Goal: Task Accomplishment & Management: Manage account settings

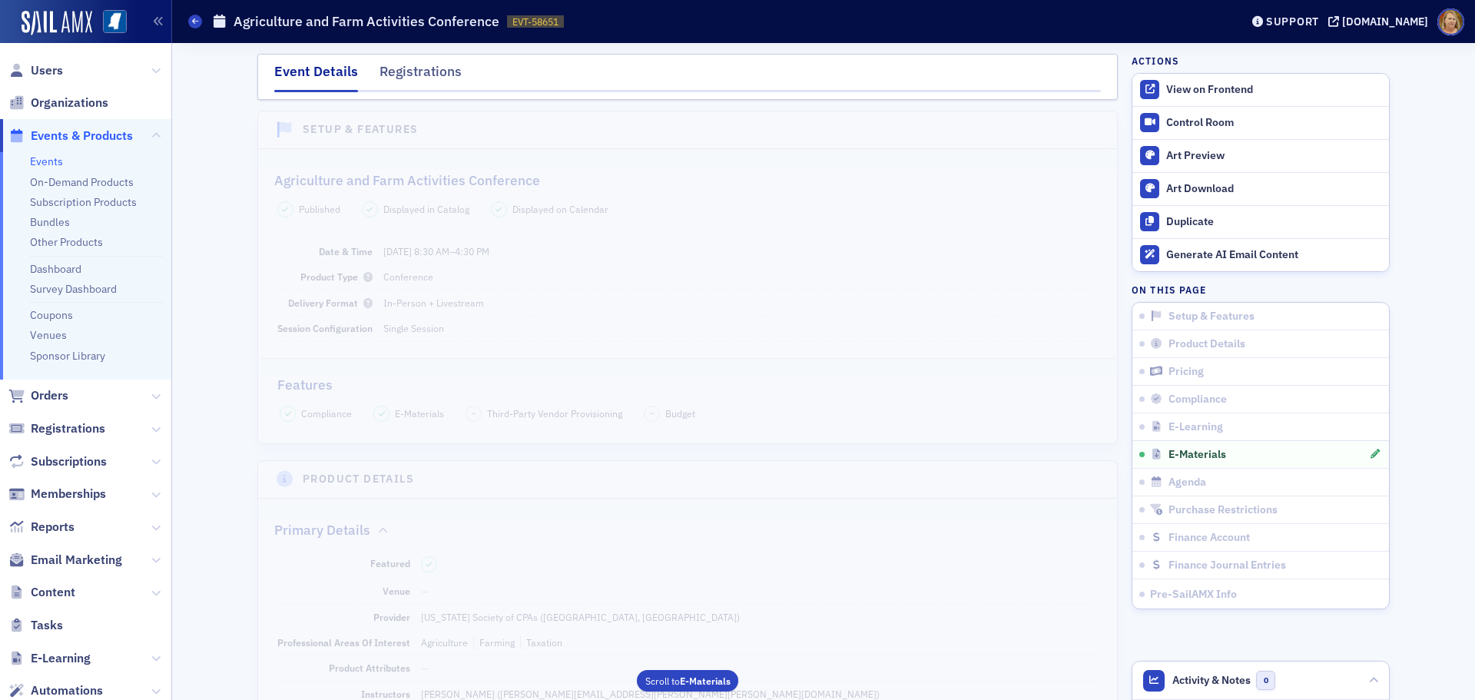
scroll to position [2772, 0]
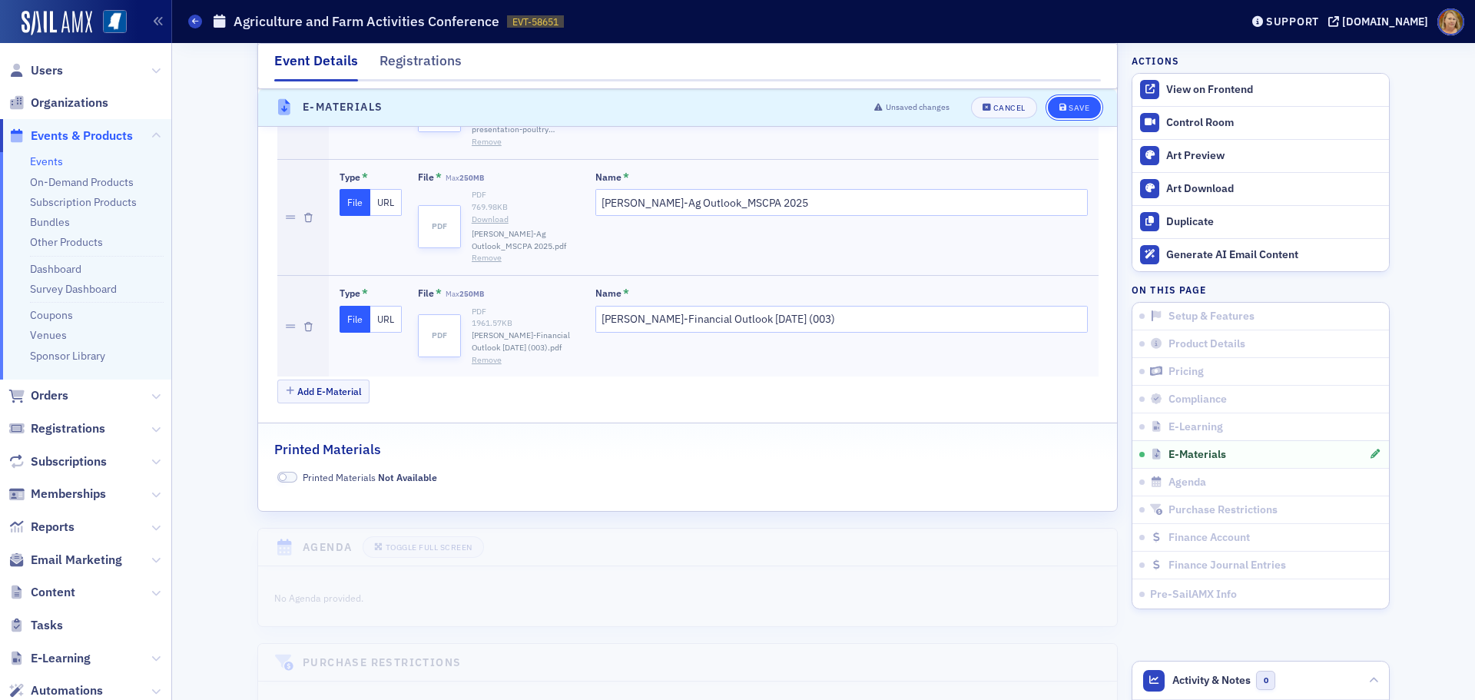
click at [1075, 110] on div "Save" at bounding box center [1079, 108] width 21 height 8
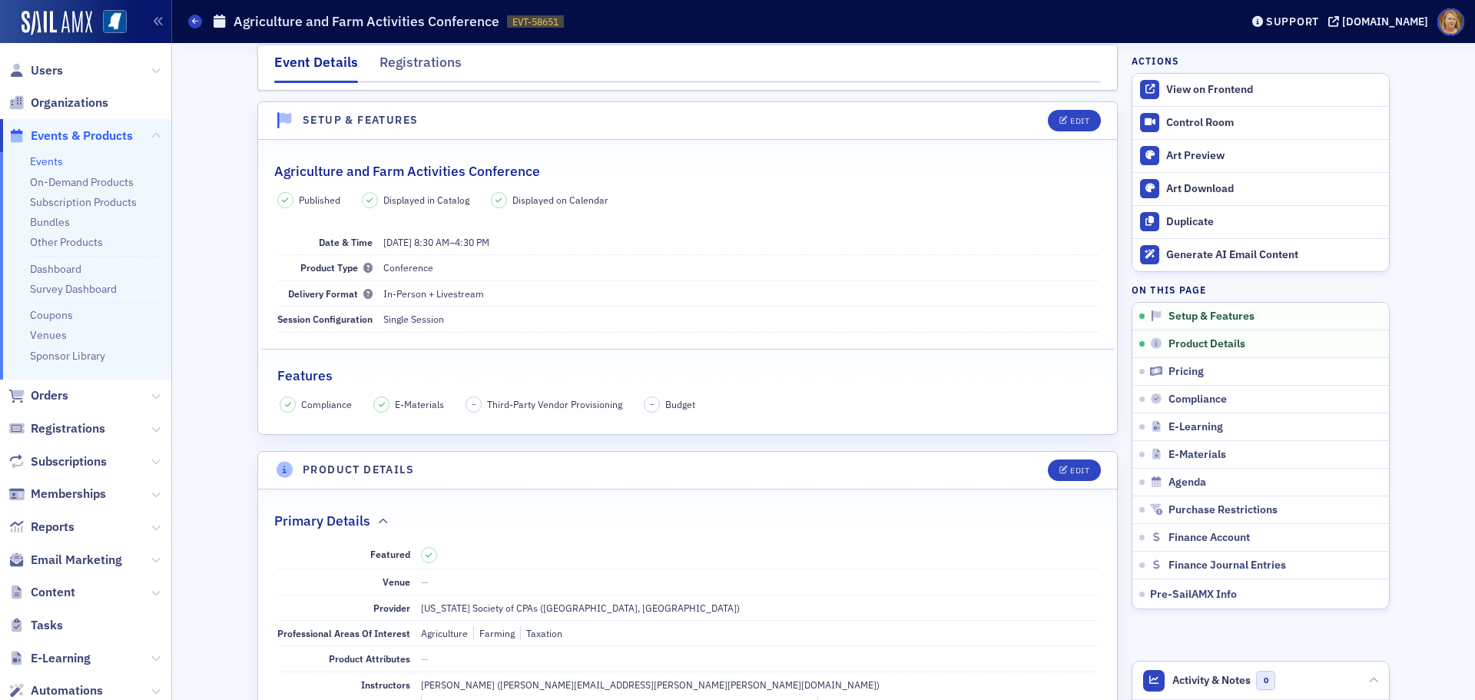
scroll to position [0, 0]
